Goal: Transaction & Acquisition: Book appointment/travel/reservation

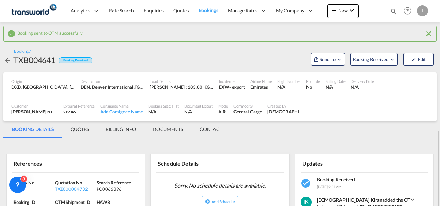
scroll to position [94, 0]
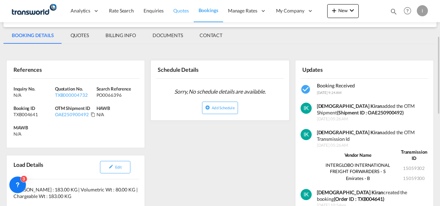
click at [180, 15] on link "Quotes" at bounding box center [180, 11] width 25 height 22
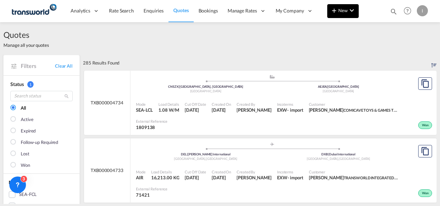
click at [345, 11] on span "New" at bounding box center [343, 11] width 26 height 6
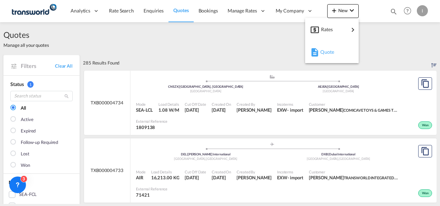
click at [326, 54] on span "Quote" at bounding box center [324, 52] width 8 height 14
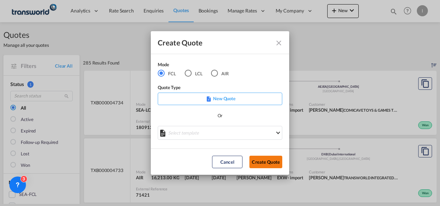
click at [270, 167] on button "Create Quote" at bounding box center [265, 161] width 33 height 12
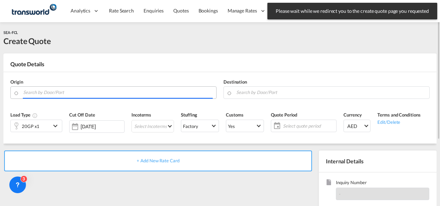
click at [135, 89] on input "Search by Door/Port" at bounding box center [118, 92] width 190 height 12
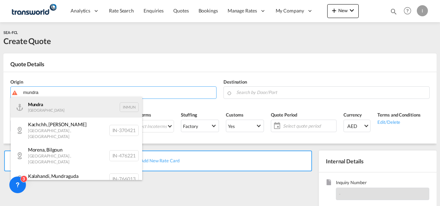
click at [86, 109] on div "Mundra India INMUN" at bounding box center [76, 107] width 131 height 21
type input "Mundra, INMUN"
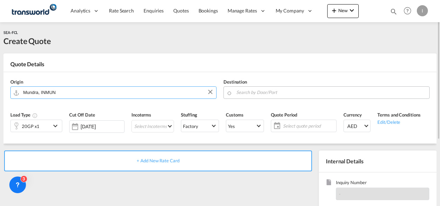
click at [233, 90] on md-input-container at bounding box center [326, 92] width 206 height 12
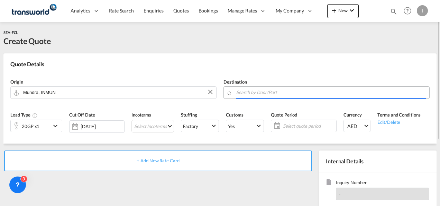
click at [239, 92] on input "Search by Door/Port" at bounding box center [331, 92] width 190 height 12
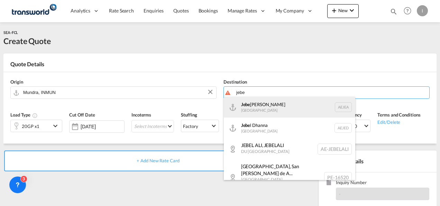
click at [249, 109] on div "Jebe l Ali [GEOGRAPHIC_DATA] [GEOGRAPHIC_DATA]" at bounding box center [289, 107] width 131 height 21
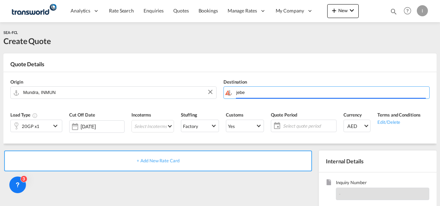
type input "[GEOGRAPHIC_DATA], [GEOGRAPHIC_DATA]"
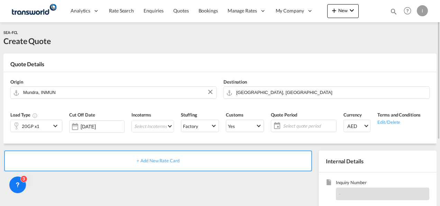
click at [49, 130] on div "20GP x1" at bounding box center [31, 126] width 40 height 12
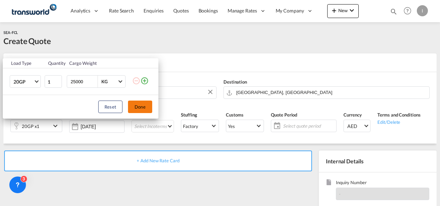
click at [143, 104] on button "Done" at bounding box center [140, 106] width 24 height 12
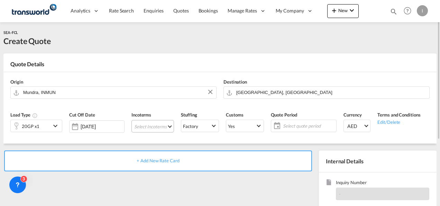
click at [146, 123] on md-select "Select Incoterms CPT - export Carrier Paid to CIF - import Cost,Insurance and F…" at bounding box center [152, 126] width 43 height 12
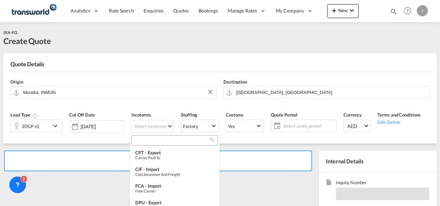
click at [147, 140] on input "search" at bounding box center [172, 140] width 77 height 6
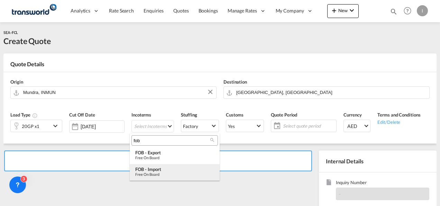
type input "fob"
click at [156, 172] on div "Free on Board" at bounding box center [174, 174] width 79 height 4
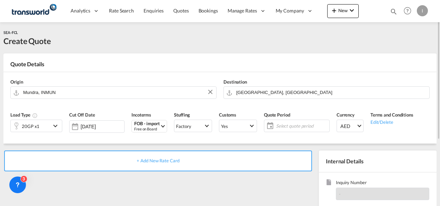
click at [279, 124] on span "Select quote period" at bounding box center [302, 125] width 52 height 6
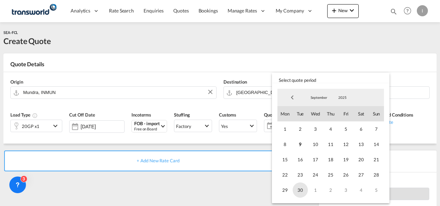
click at [303, 194] on span "30" at bounding box center [300, 189] width 15 height 15
click at [238, 184] on md-backdrop at bounding box center [220, 103] width 440 height 206
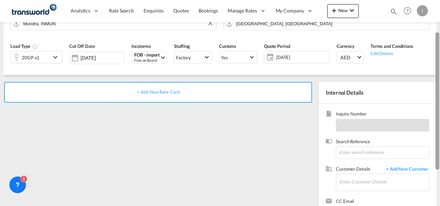
drag, startPoint x: 437, startPoint y: 98, endPoint x: 438, endPoint y: 146, distance: 47.8
click at [438, 146] on div at bounding box center [438, 100] width 4 height 137
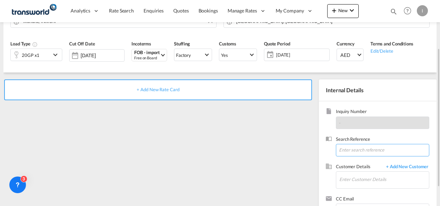
click at [357, 149] on input at bounding box center [382, 150] width 93 height 12
paste input "U/25A/H137"
type input "U/25A/H137"
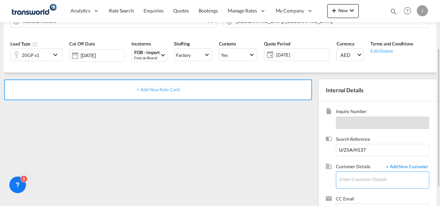
click at [358, 183] on input "Enter Customer Details" at bounding box center [384, 179] width 90 height 16
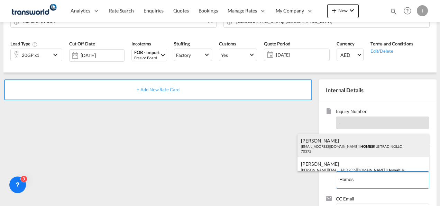
click at [343, 147] on div "Abhay S [EMAIL_ADDRESS][DOMAIN_NAME] | HOMES R US TRADING LLC | 70372" at bounding box center [363, 146] width 131 height 24
type input "HOMES R US TRADING LLC, Abhay S, [EMAIL_ADDRESS][DOMAIN_NAME]"
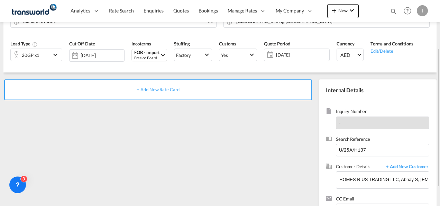
click at [163, 89] on span "+ Add New Rate Card" at bounding box center [158, 89] width 43 height 6
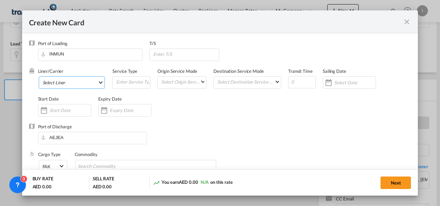
type input "Basic Ocean Freight"
select select "per equipment"
click at [60, 84] on md-select "Select Liner 2HM LOGISTICS D.O.O 2HM LOGISTICS D.O.O. / TDWC-CAPODISTRI 2HM LOG…" at bounding box center [72, 82] width 66 height 12
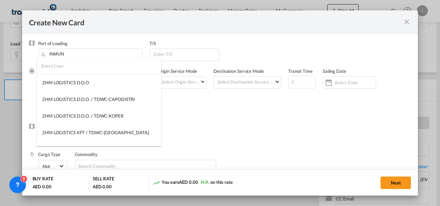
click at [53, 70] on input "search" at bounding box center [100, 65] width 121 height 17
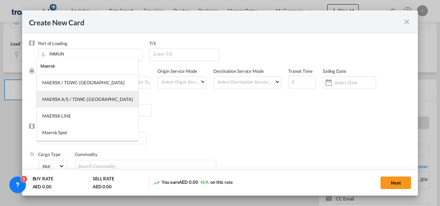
type input "Maersk"
click at [74, 96] on div "MAERSK A/S / TDWC-[GEOGRAPHIC_DATA]" at bounding box center [87, 99] width 91 height 6
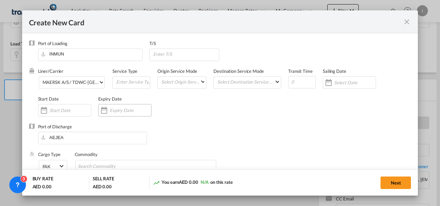
click at [124, 109] on input "Create New Card ..." at bounding box center [131, 110] width 42 height 6
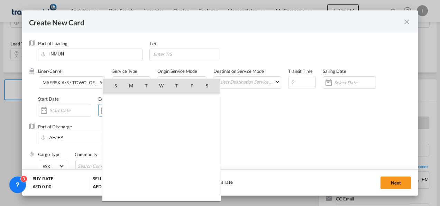
scroll to position [160257, 0]
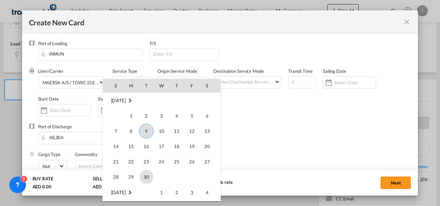
click at [146, 172] on span "30" at bounding box center [146, 177] width 14 height 14
type input "[DATE]"
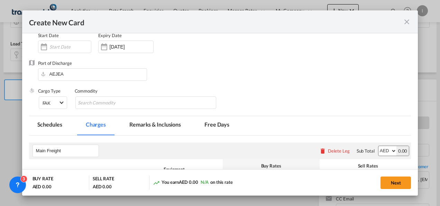
scroll to position [69, 0]
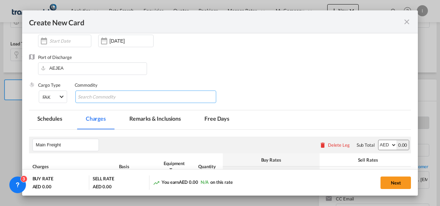
click at [178, 100] on md-chips-wrap "Chips container with autocompletion. Enter the text area, type text to search, …" at bounding box center [145, 96] width 141 height 12
type input "General cargo"
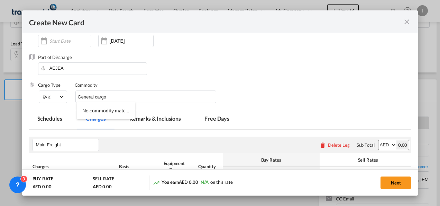
click at [278, 88] on div "Cargo Type FAK FAK GCR GDSM General Cargo Hazardous Cargo Ambient Foodstuff Chi…" at bounding box center [224, 96] width 373 height 28
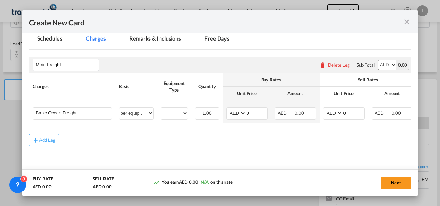
scroll to position [151, 0]
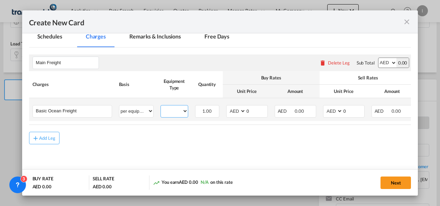
click at [176, 109] on select "20GP" at bounding box center [174, 110] width 27 height 9
select select "20GP"
click at [161, 106] on select "20GP" at bounding box center [174, 110] width 27 height 9
click at [235, 112] on select "AED AFN ALL AMD ANG AOA ARS AUD AWG AZN BAM BBD BDT BGN BHD BIF BMD BND BOB BRL…" at bounding box center [237, 110] width 18 height 9
select select "string:USD"
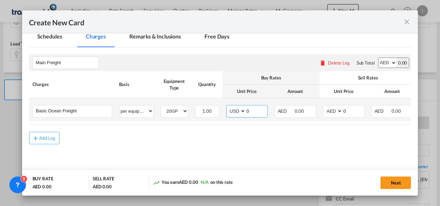
click at [252, 112] on input "0" at bounding box center [256, 110] width 21 height 10
type input "225"
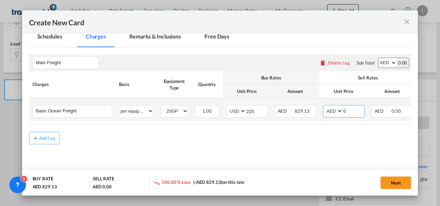
click at [350, 111] on input "0" at bounding box center [353, 110] width 21 height 10
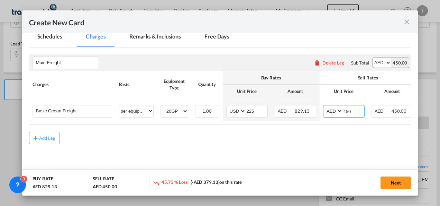
type input "450"
click at [311, 130] on rate-modification "Main Freight Please enter leg name Leg Name Already Exists Delete Leg Sub Total…" at bounding box center [220, 95] width 382 height 97
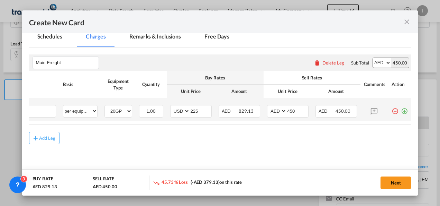
click at [401, 112] on md-icon "icon-plus-circle-outline green-400-fg" at bounding box center [404, 108] width 7 height 7
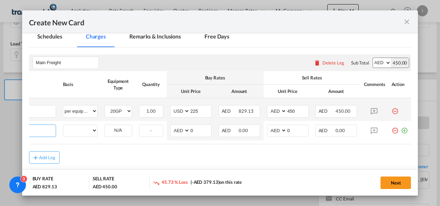
scroll to position [0, 7]
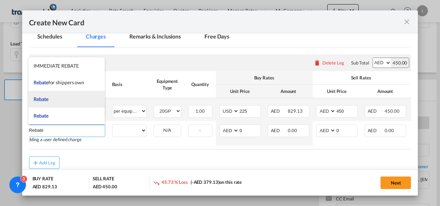
type input "Rebate"
click at [46, 100] on span "Rebate" at bounding box center [41, 99] width 15 height 6
select select "per equipment"
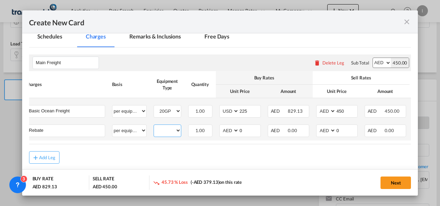
click at [171, 133] on select "20GP" at bounding box center [167, 130] width 27 height 9
select select "20GP"
click at [154, 126] on select "20GP" at bounding box center [167, 130] width 27 height 9
click at [224, 134] on span "AED AFN ALL AMD ANG AOA ARS AUD AWG AZN BAM BBD BDT BGN BHD BIF BMD BND BOB BRL…" at bounding box center [230, 131] width 18 height 10
click at [226, 132] on select "AED AFN ALL AMD ANG AOA ARS AUD AWG AZN BAM BBD BDT BGN BHD BIF BMD BND BOB BRL…" at bounding box center [230, 130] width 18 height 9
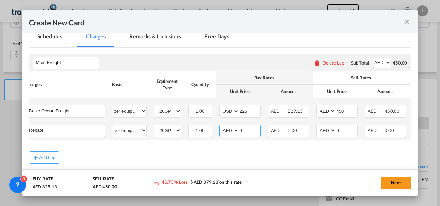
select select "string:USD"
click at [221, 126] on select "AED AFN ALL AMD ANG AOA ARS AUD AWG AZN BAM BBD BDT BGN BHD BIF BMD BND BOB BRL…" at bounding box center [230, 130] width 18 height 9
click at [246, 130] on input "0" at bounding box center [249, 130] width 21 height 10
type input "25"
click at [235, 162] on div "Add Leg" at bounding box center [220, 157] width 382 height 12
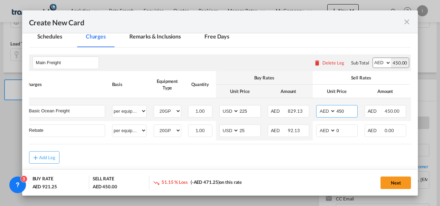
click at [325, 110] on select "AED AFN ALL AMD ANG AOA ARS AUD AWG AZN BAM BBD BDT BGN BHD BIF BMD BND BOB BRL…" at bounding box center [327, 110] width 18 height 9
select select "string:USD"
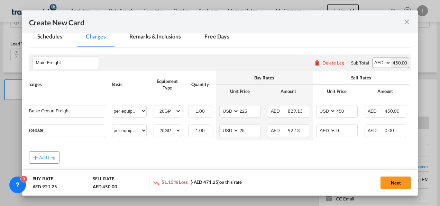
click at [314, 149] on rate-modification "Main Freight Please enter leg name Leg Name Already Exists Delete Leg Sub Total…" at bounding box center [220, 105] width 382 height 116
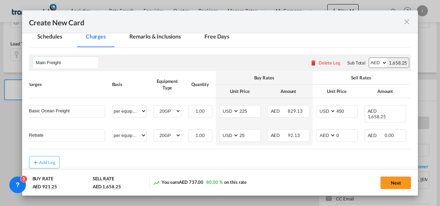
scroll to position [0, 61]
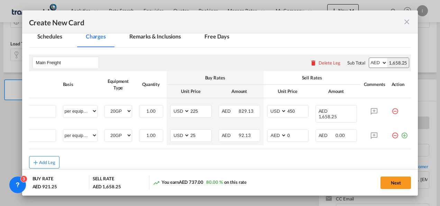
click at [51, 161] on div "Add Leg" at bounding box center [47, 162] width 17 height 4
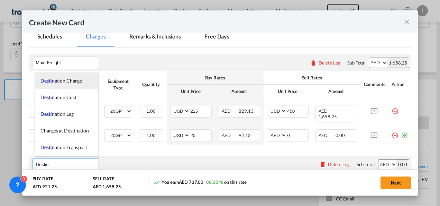
click at [78, 80] on span "Destin ation Charge" at bounding box center [60, 80] width 41 height 6
type input "Destination Charge"
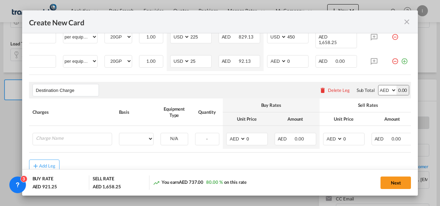
scroll to position [228, 0]
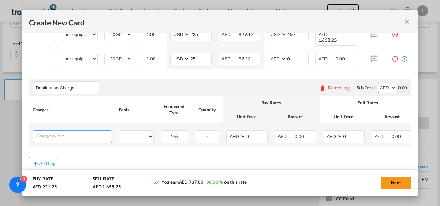
click at [84, 134] on input "Charge Name" at bounding box center [74, 135] width 76 height 10
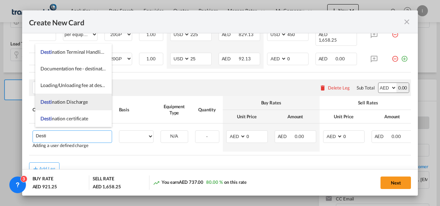
click at [71, 104] on li "Desti nation Discharge" at bounding box center [73, 101] width 76 height 17
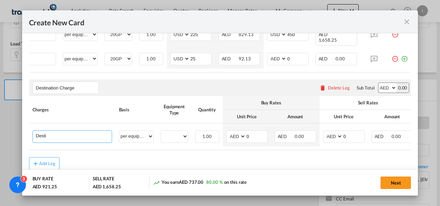
type input "Destination Discharge"
select select "per equipment"
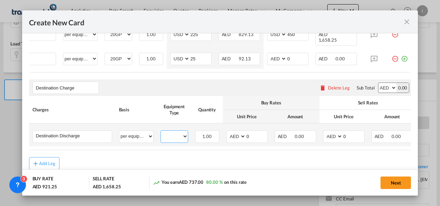
click at [185, 136] on select "20GP" at bounding box center [174, 135] width 27 height 9
select select "20GP"
click at [161, 131] on select "20GP" at bounding box center [174, 135] width 27 height 9
click at [85, 136] on input "Destination Discharge" at bounding box center [74, 135] width 76 height 10
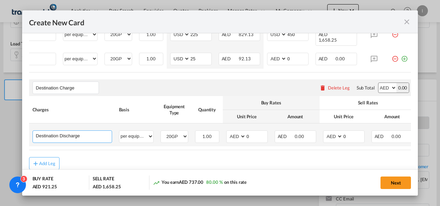
click at [85, 136] on input "Destination Discharge" at bounding box center [74, 135] width 76 height 10
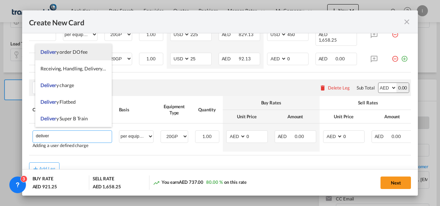
click at [70, 51] on span "Deliver y order DO fee" at bounding box center [63, 52] width 47 height 6
type input "Delivery order DO fee"
select select "per B/L"
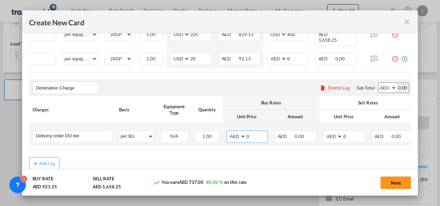
click at [253, 133] on input "0" at bounding box center [256, 135] width 21 height 10
type input "540"
click at [352, 134] on input "0" at bounding box center [353, 135] width 21 height 10
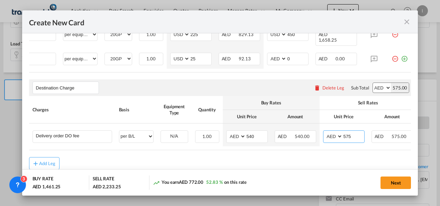
type input "575"
click at [284, 167] on div "Add Leg" at bounding box center [220, 163] width 382 height 12
drag, startPoint x: 314, startPoint y: 145, endPoint x: 358, endPoint y: 152, distance: 44.1
click at [358, 152] on rate-modification "Main Freight Please enter leg name Leg Name Already Exists Delete Leg Sub Total…" at bounding box center [220, 70] width 382 height 198
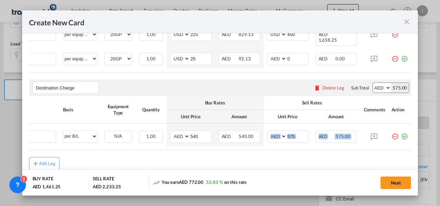
scroll to position [0, 61]
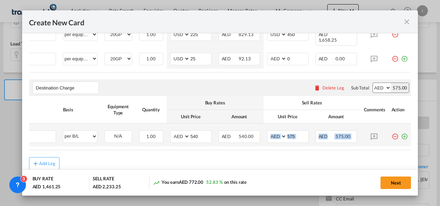
click at [401, 134] on md-icon "icon-plus-circle-outline green-400-fg" at bounding box center [404, 133] width 7 height 7
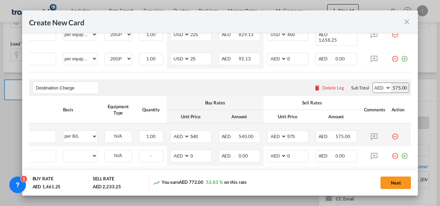
scroll to position [0, 7]
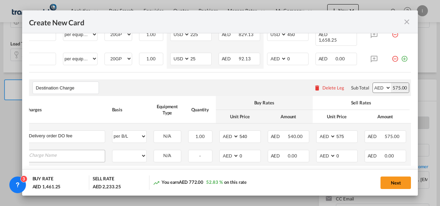
click at [56, 153] on input "Charge Name" at bounding box center [67, 155] width 76 height 10
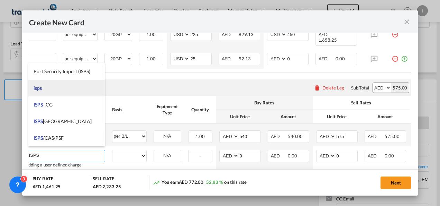
click at [43, 90] on li "isps" at bounding box center [66, 88] width 76 height 17
type input "isps"
select select "per equipment"
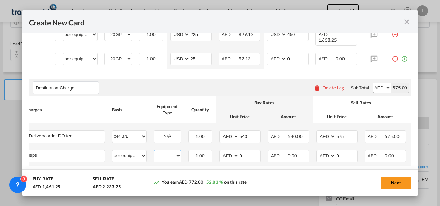
click at [177, 153] on select "20GP" at bounding box center [167, 155] width 27 height 9
click at [174, 175] on div "You earn AED 772.00 52.83 % on this rate" at bounding box center [209, 182] width 113 height 14
drag, startPoint x: 170, startPoint y: 155, endPoint x: 170, endPoint y: 170, distance: 15.6
click at [170, 170] on add-new-rate "Create New Card Port of [GEOGRAPHIC_DATA] INMUN T/S Liner/Carrier MAERSK A/S / …" at bounding box center [220, 102] width 396 height 185
select select "20GP"
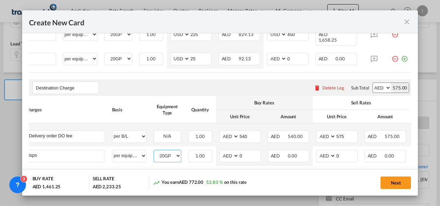
click at [154, 151] on select "20GP" at bounding box center [167, 155] width 27 height 9
click at [243, 153] on input "0" at bounding box center [249, 155] width 21 height 10
type input "190"
click at [394, 181] on button "Next" at bounding box center [396, 182] width 30 height 12
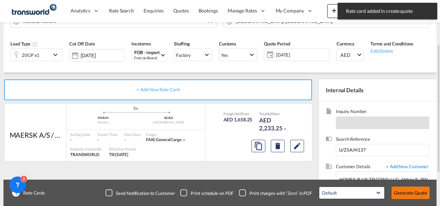
click at [400, 190] on button "Generate Quote" at bounding box center [411, 192] width 38 height 12
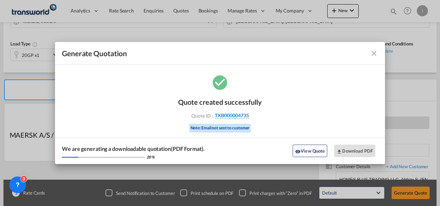
click at [228, 114] on span "TXB000004735" at bounding box center [232, 115] width 34 height 6
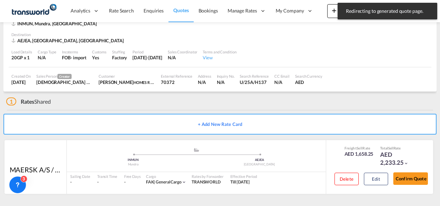
scroll to position [42, 0]
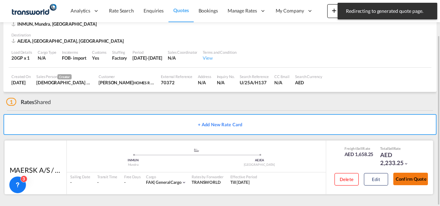
click at [402, 179] on button "Confirm Quote" at bounding box center [410, 178] width 35 height 12
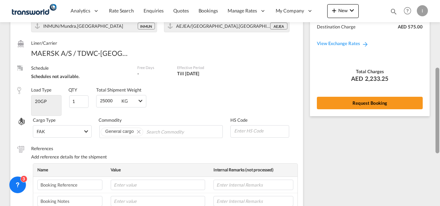
drag, startPoint x: 439, startPoint y: 162, endPoint x: 417, endPoint y: 74, distance: 90.3
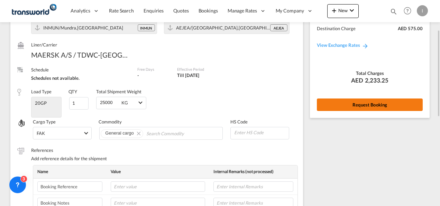
drag, startPoint x: 417, startPoint y: 74, endPoint x: 321, endPoint y: 106, distance: 100.3
click at [321, 106] on button "Request Booking" at bounding box center [370, 104] width 106 height 12
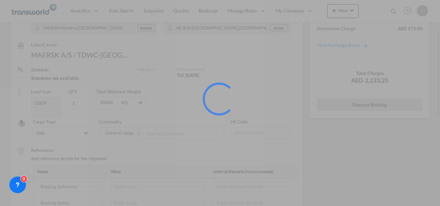
click at [321, 106] on div at bounding box center [220, 103] width 440 height 206
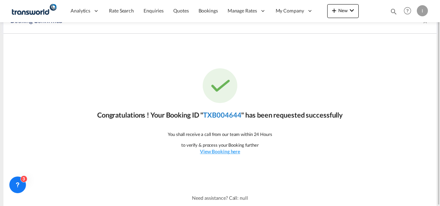
click at [227, 115] on link "TXB004644" at bounding box center [222, 114] width 38 height 8
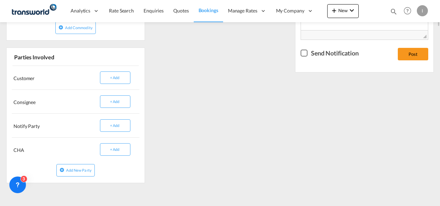
scroll to position [172, 0]
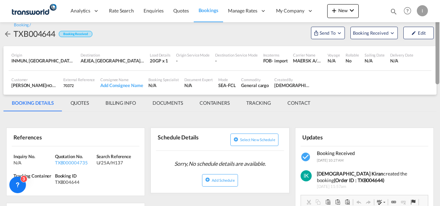
drag, startPoint x: 437, startPoint y: 137, endPoint x: 427, endPoint y: 72, distance: 65.5
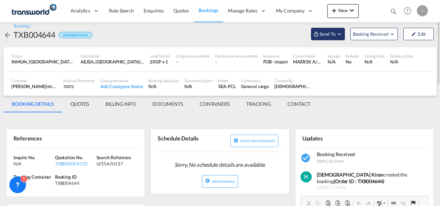
drag, startPoint x: 427, startPoint y: 72, endPoint x: 328, endPoint y: 32, distance: 106.3
click at [328, 32] on span "Send To" at bounding box center [327, 33] width 17 height 7
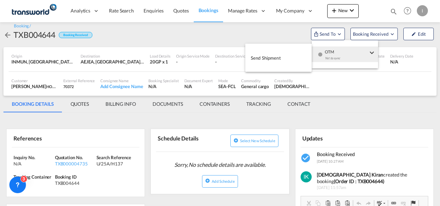
click at [305, 58] on button "Send Shipment" at bounding box center [278, 58] width 66 height 16
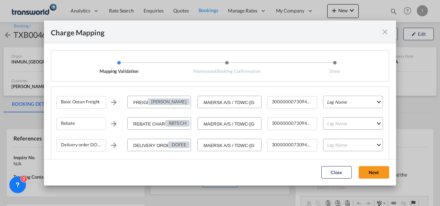
click at [339, 104] on md-select "Leg Name HANDLING ORIGIN VESSEL HANDLING DESTINATION OTHERS TL PICK UP CUSTOMS …" at bounding box center [353, 101] width 60 height 12
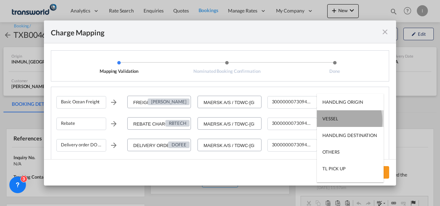
click at [337, 120] on div "VESSEL" at bounding box center [330, 118] width 16 height 6
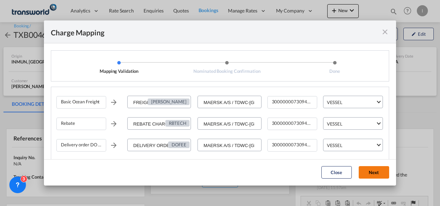
click at [364, 169] on button "Next" at bounding box center [374, 172] width 30 height 12
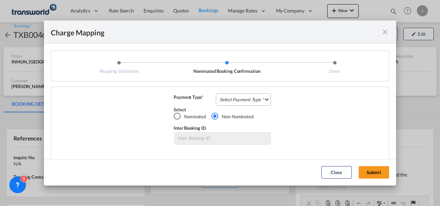
click at [242, 101] on md-select "Select Payment Type COLLECT PREPAID" at bounding box center [243, 99] width 55 height 12
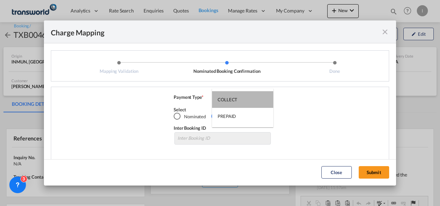
click at [242, 101] on md-option "COLLECT" at bounding box center [242, 99] width 61 height 17
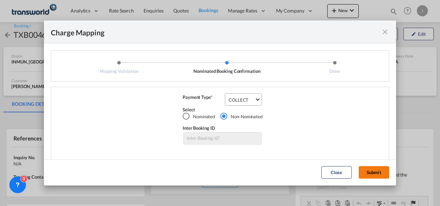
click at [368, 170] on button "Submit" at bounding box center [374, 172] width 30 height 12
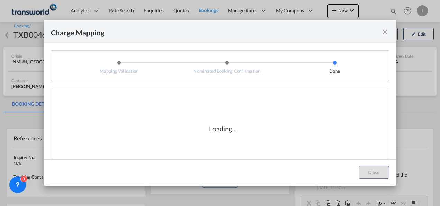
scroll to position [9, 0]
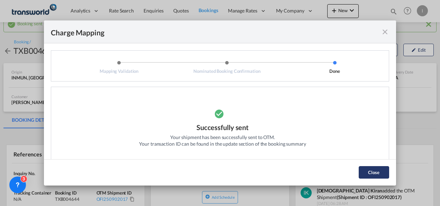
click at [367, 169] on button "Close" at bounding box center [374, 172] width 30 height 12
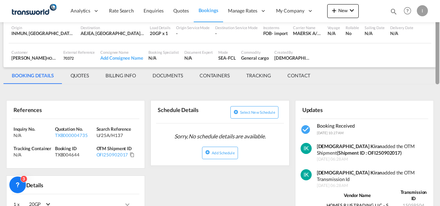
drag, startPoint x: 437, startPoint y: 60, endPoint x: 441, endPoint y: 77, distance: 17.7
click at [440, 77] on html "Analytics Reports Dashboard Rate Search Enquiries Quotes" at bounding box center [220, 103] width 440 height 206
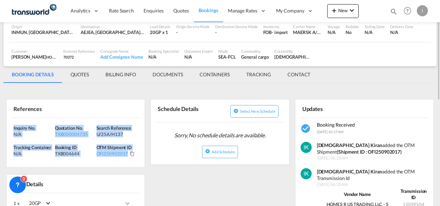
drag, startPoint x: 134, startPoint y: 154, endPoint x: 6, endPoint y: 127, distance: 130.3
copy div "Inquiry No. N/A Quotation No. TXB000004735 Search Reference U/25A/H137 Tracking…"
